Goal: Task Accomplishment & Management: Manage account settings

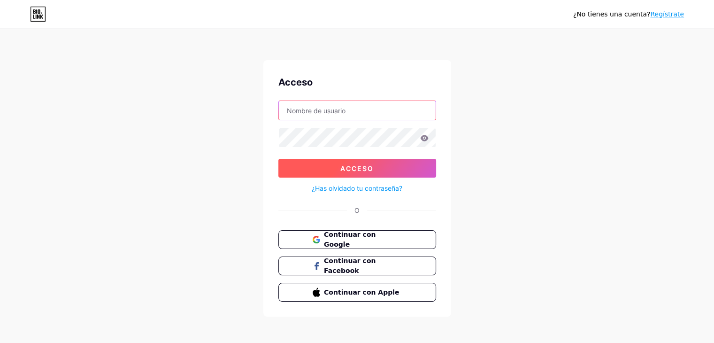
type input "[EMAIL_ADDRESS][DOMAIN_NAME]"
click at [300, 164] on button "Acceso" at bounding box center [357, 168] width 158 height 19
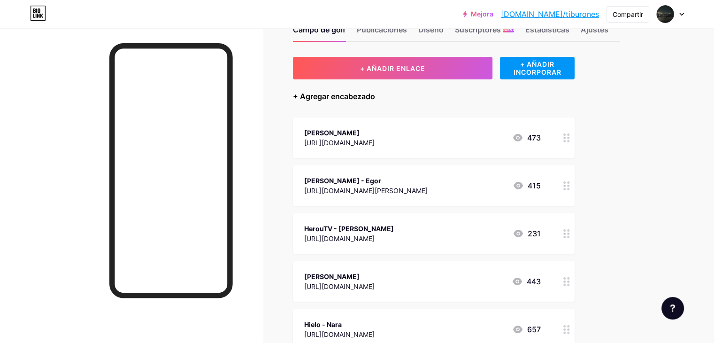
scroll to position [31, 0]
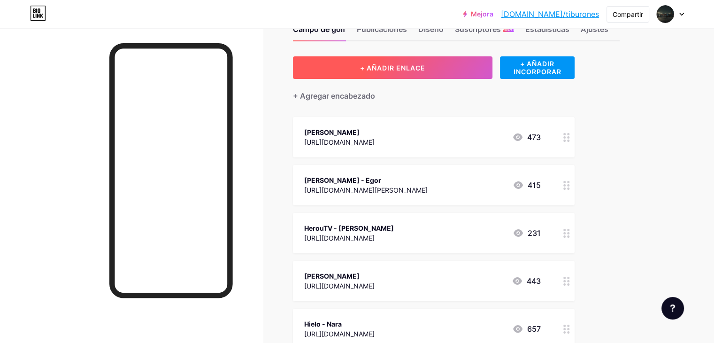
click at [383, 72] on button "+ AÑADIR ENLACE" at bounding box center [393, 67] width 200 height 23
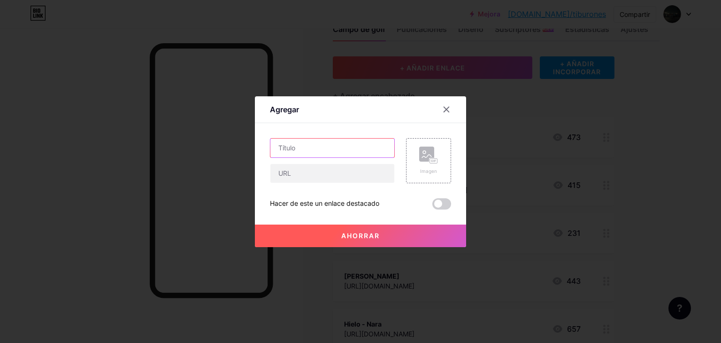
click at [338, 144] on input "text" at bounding box center [332, 148] width 124 height 19
paste input "MezaaMx1"
type input "MezaaMx1 - [PERSON_NAME]"
click at [299, 164] on input "text" at bounding box center [332, 173] width 124 height 19
paste input "MezaaMx1"
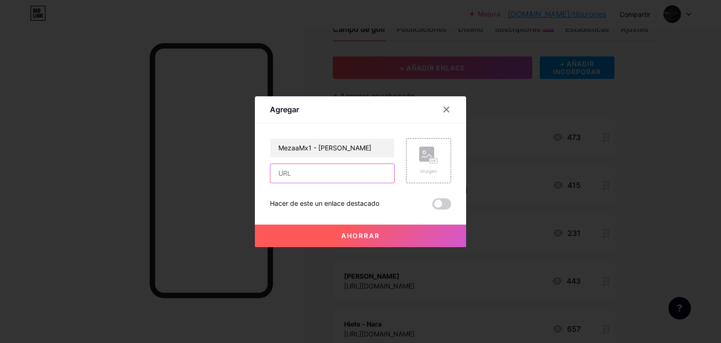
type input "MezaaMx1"
drag, startPoint x: 330, startPoint y: 175, endPoint x: 214, endPoint y: 173, distance: 116.0
click at [214, 173] on div "Agregar Contenido YouTube Reproduce videos de YouTube sin salir de tu página. A…" at bounding box center [360, 171] width 721 height 343
paste input "[URL][DOMAIN_NAME]"
type input "[URL][DOMAIN_NAME]"
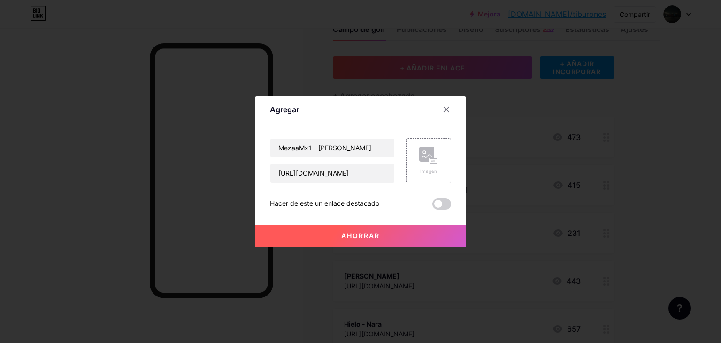
click at [350, 228] on button "Ahorrar" at bounding box center [360, 235] width 211 height 23
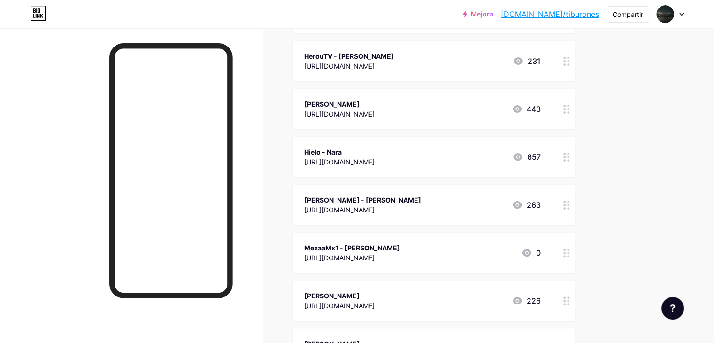
scroll to position [235, 0]
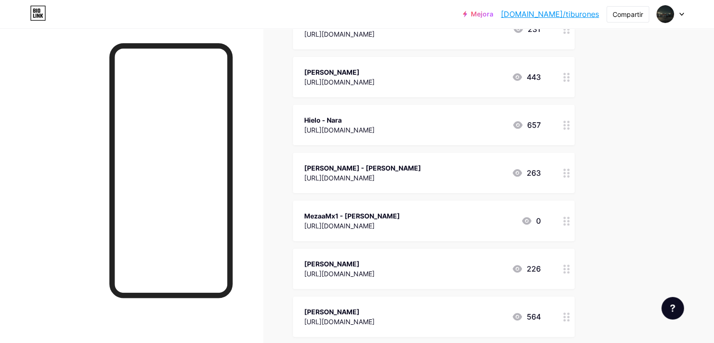
click at [519, 132] on div "Hielo - Nara [URL][DOMAIN_NAME] 657" at bounding box center [422, 125] width 237 height 22
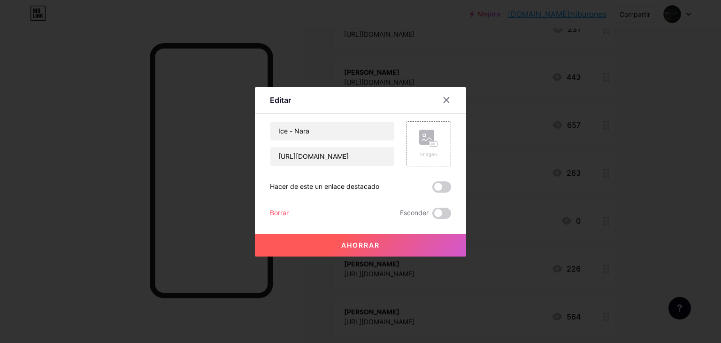
click at [285, 213] on div "Borrar Esconder" at bounding box center [360, 213] width 181 height 11
click at [280, 214] on font "Borrar" at bounding box center [279, 212] width 19 height 8
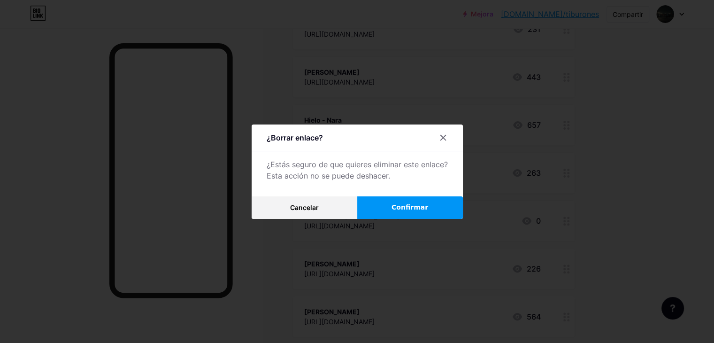
click at [408, 211] on font "Confirmar" at bounding box center [410, 207] width 37 height 8
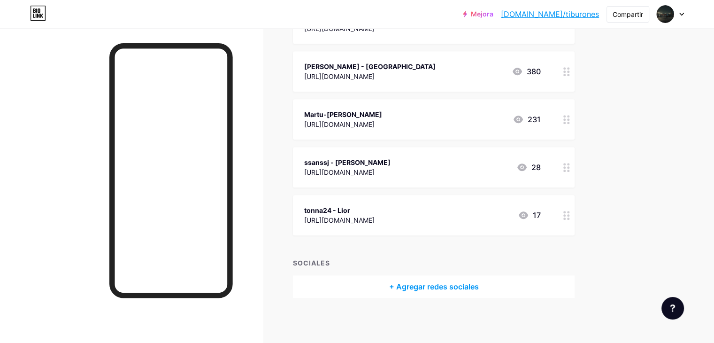
scroll to position [577, 0]
click at [488, 172] on div "ssanssj - [PERSON_NAME] [URL][DOMAIN_NAME] 28" at bounding box center [422, 166] width 237 height 22
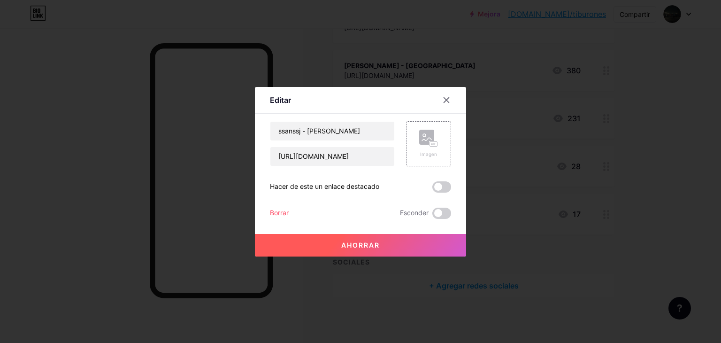
click at [281, 213] on font "Borrar" at bounding box center [279, 212] width 19 height 8
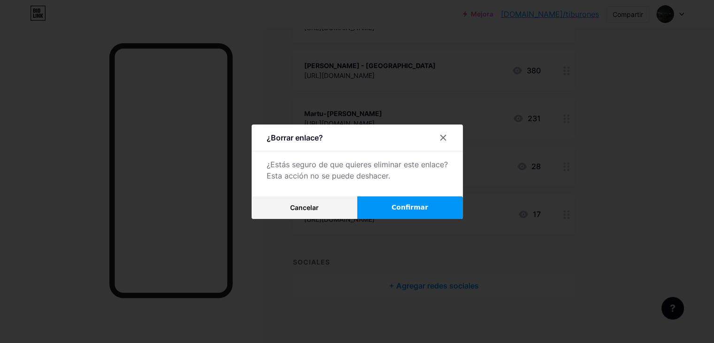
click at [443, 208] on button "Confirmar" at bounding box center [410, 207] width 106 height 23
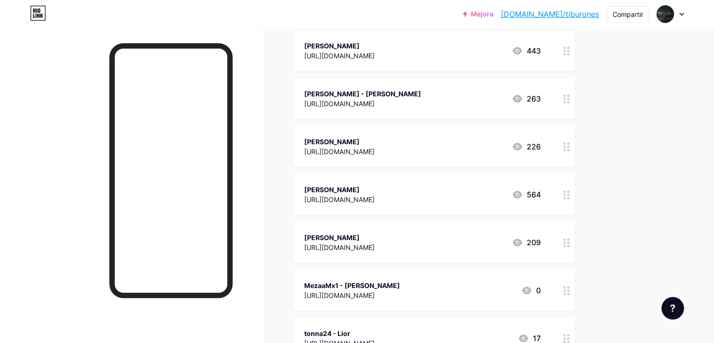
scroll to position [185, 0]
